Goal: Find specific page/section: Find specific page/section

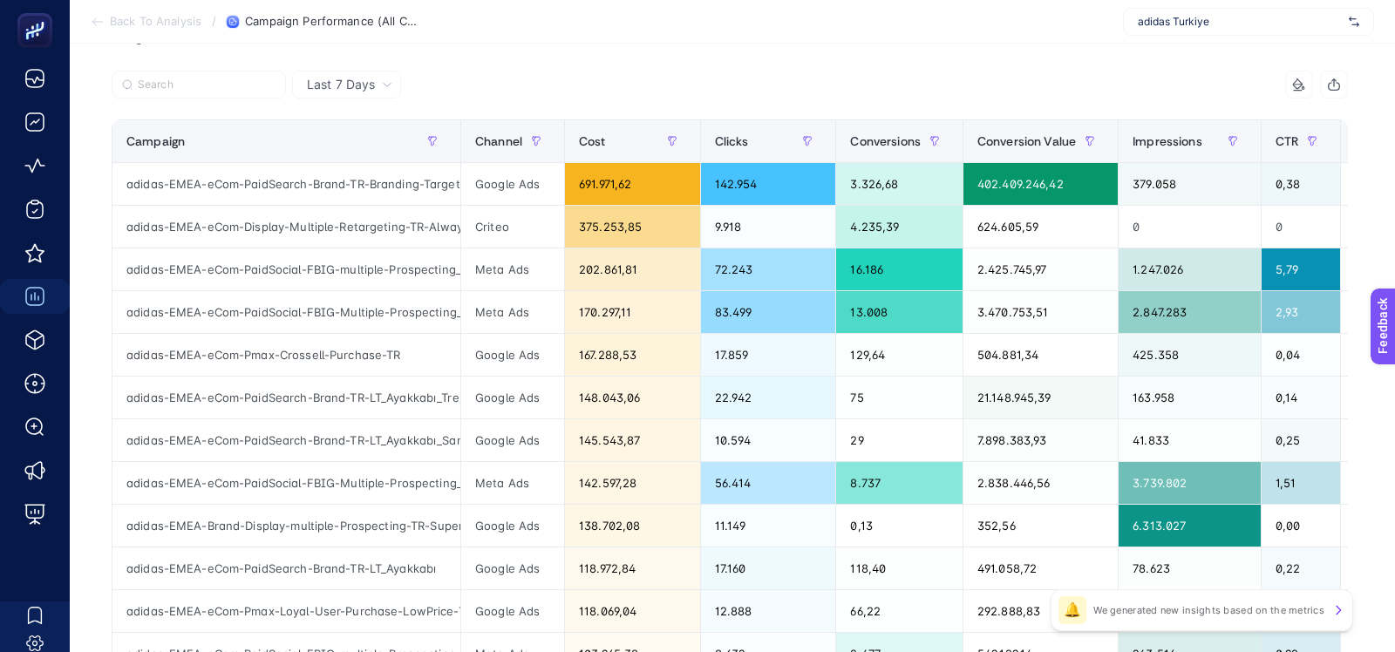
scroll to position [257, 0]
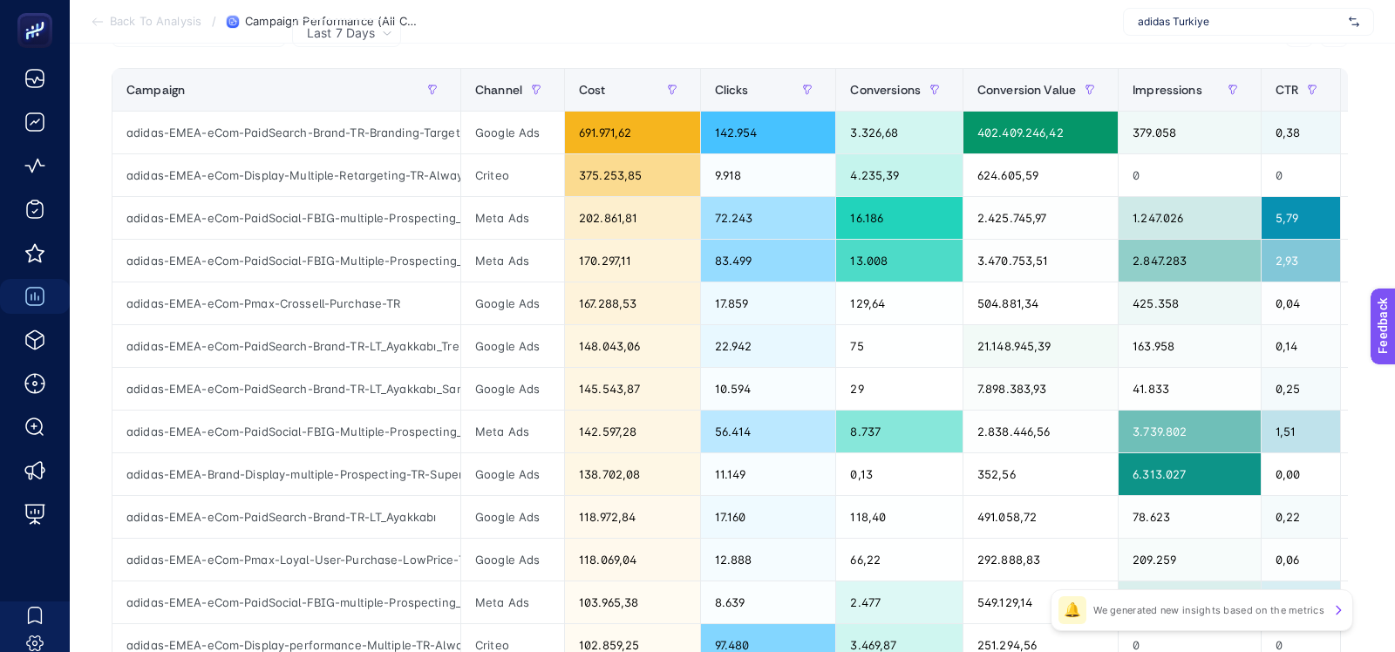
click at [838, 21] on section "Back To Analysis / Campaign Performance (All Channel) adidas Turkiye" at bounding box center [733, 22] width 1326 height 44
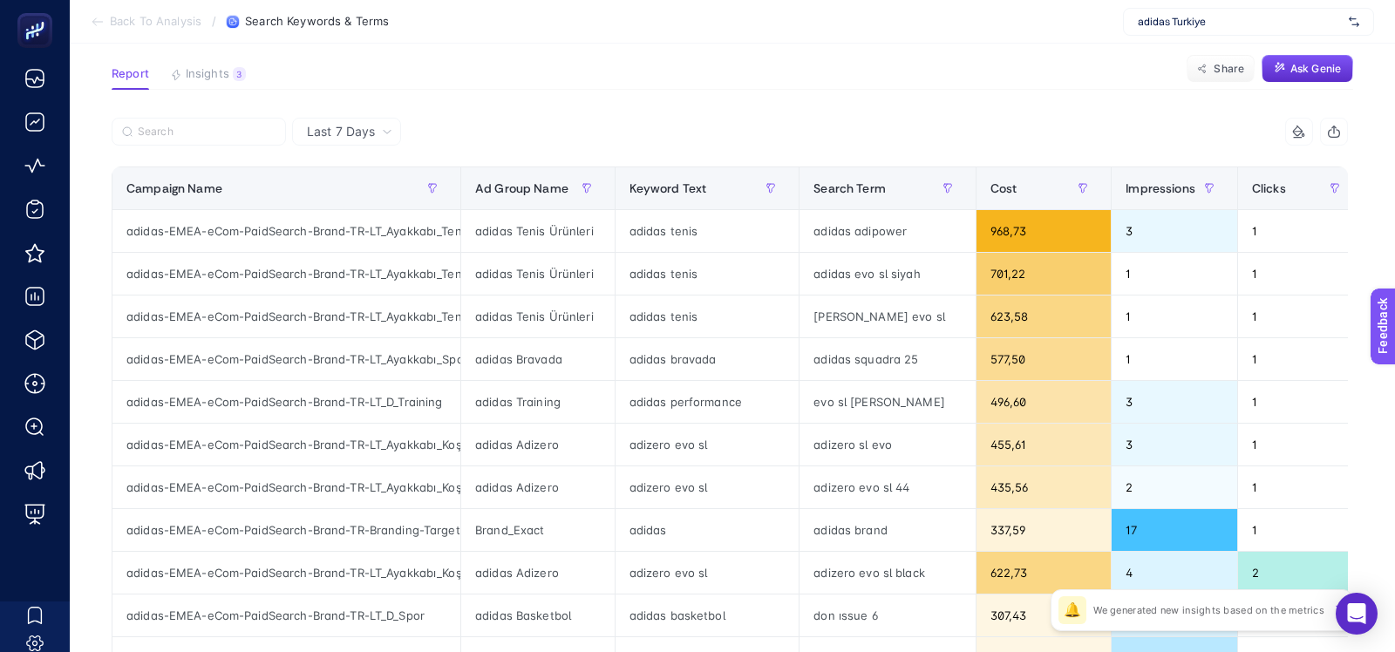
scroll to position [0, 424]
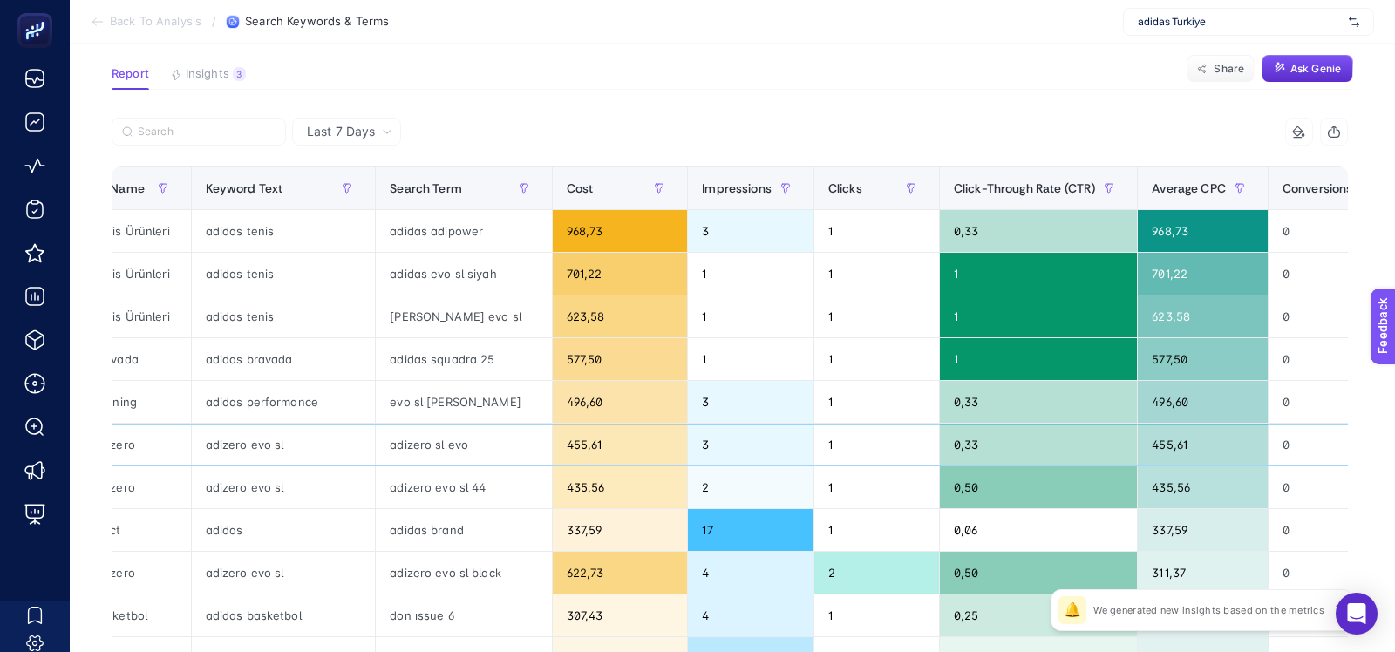
click at [393, 438] on div "adizero sl evo" at bounding box center [463, 445] width 175 height 42
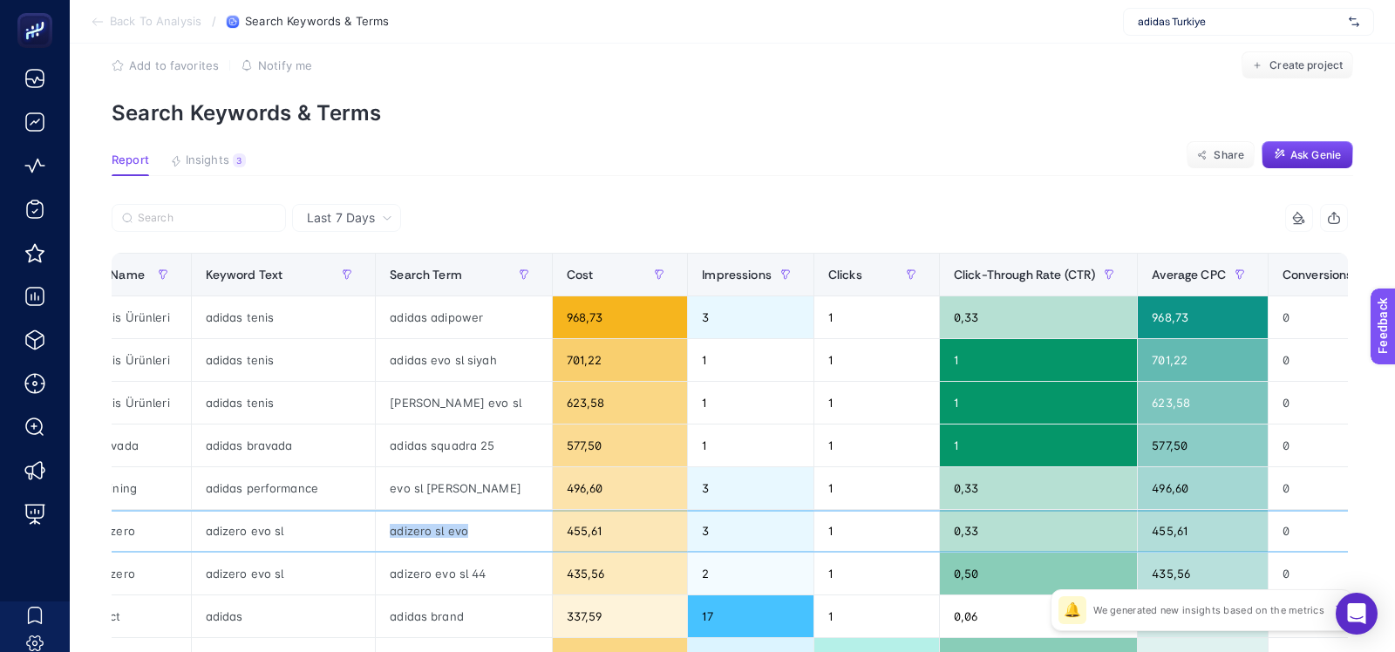
scroll to position [0, 0]
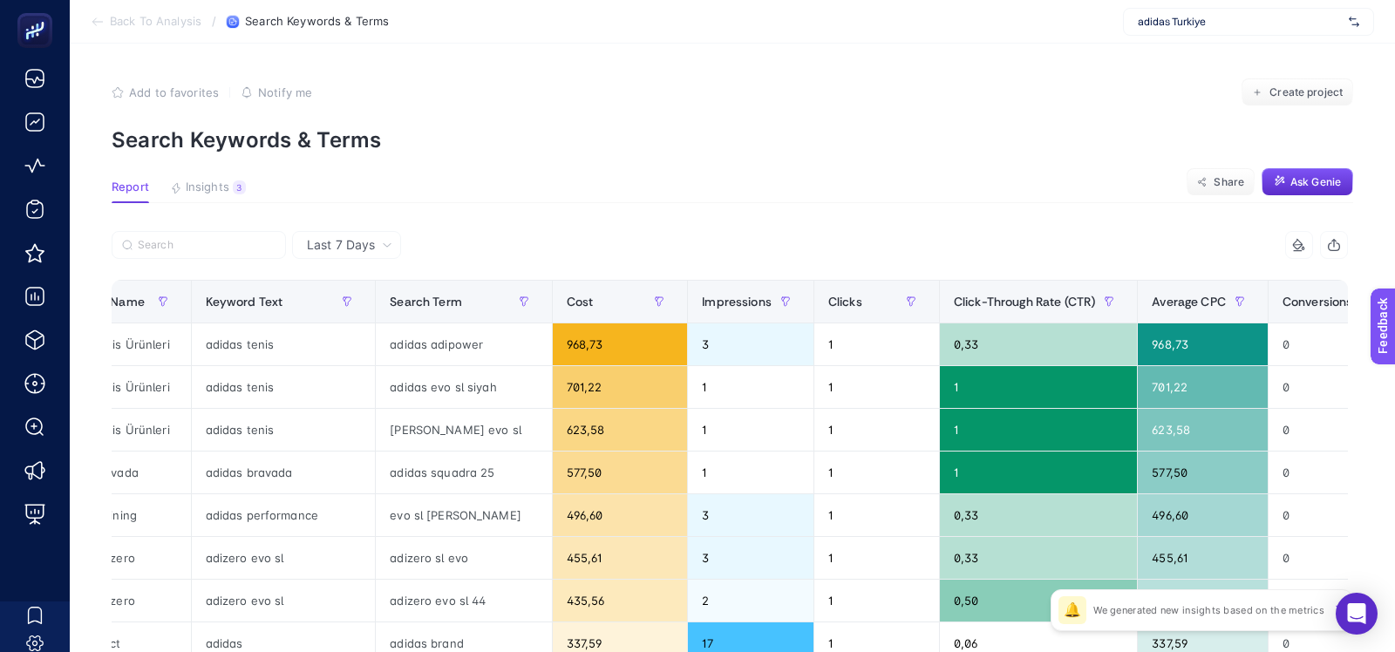
click at [1142, 28] on span "adidas Turkiye" at bounding box center [1240, 22] width 204 height 14
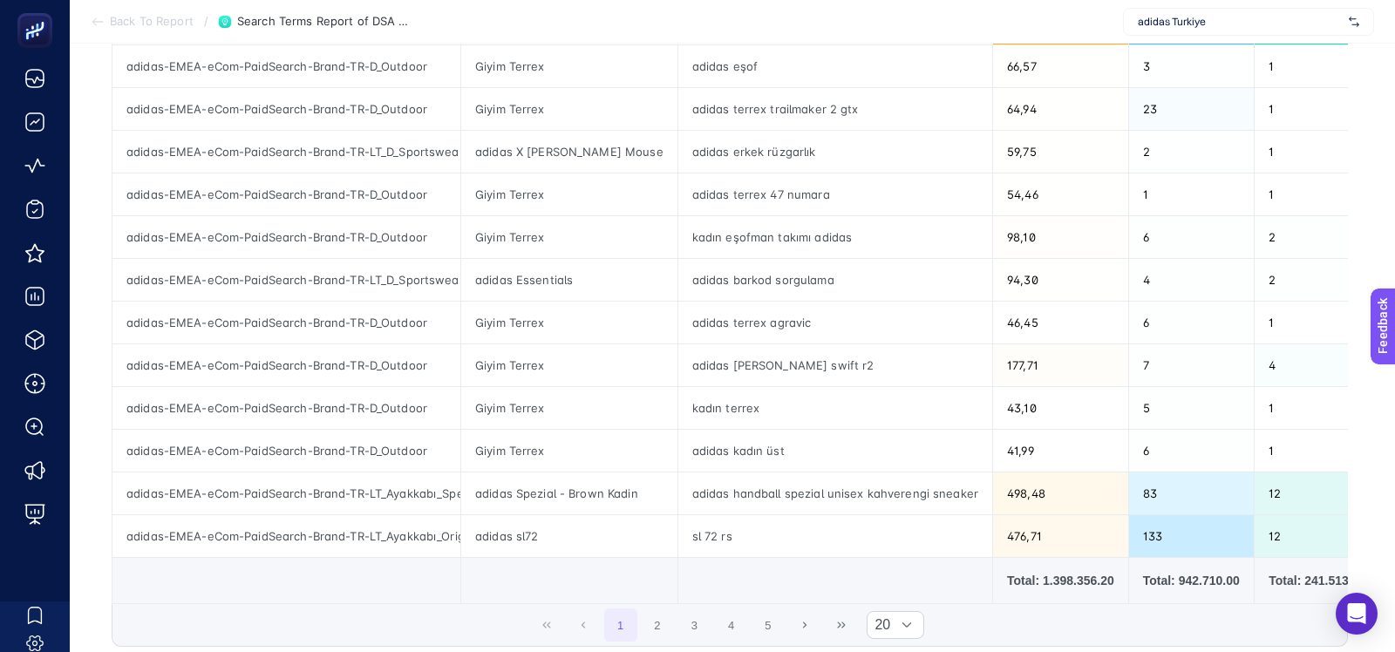
scroll to position [0, 118]
